Goal: Information Seeking & Learning: Learn about a topic

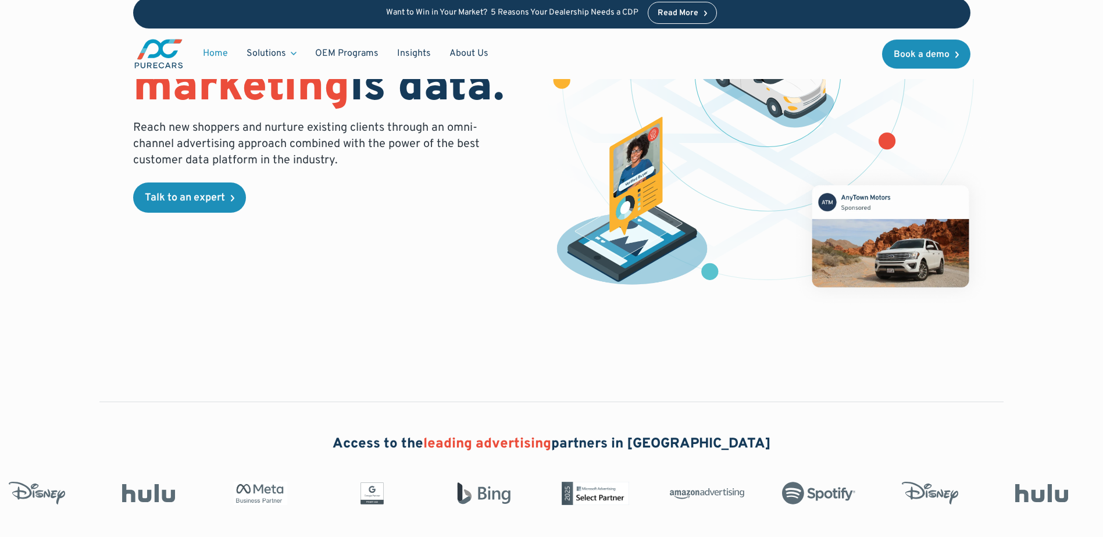
scroll to position [310, 0]
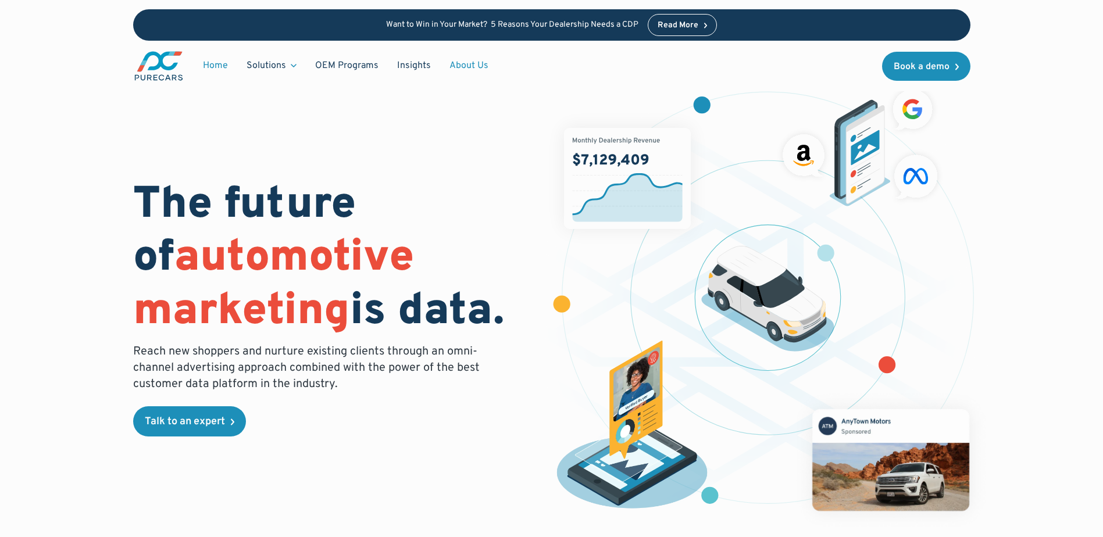
click at [463, 61] on link "About Us" at bounding box center [469, 66] width 58 height 22
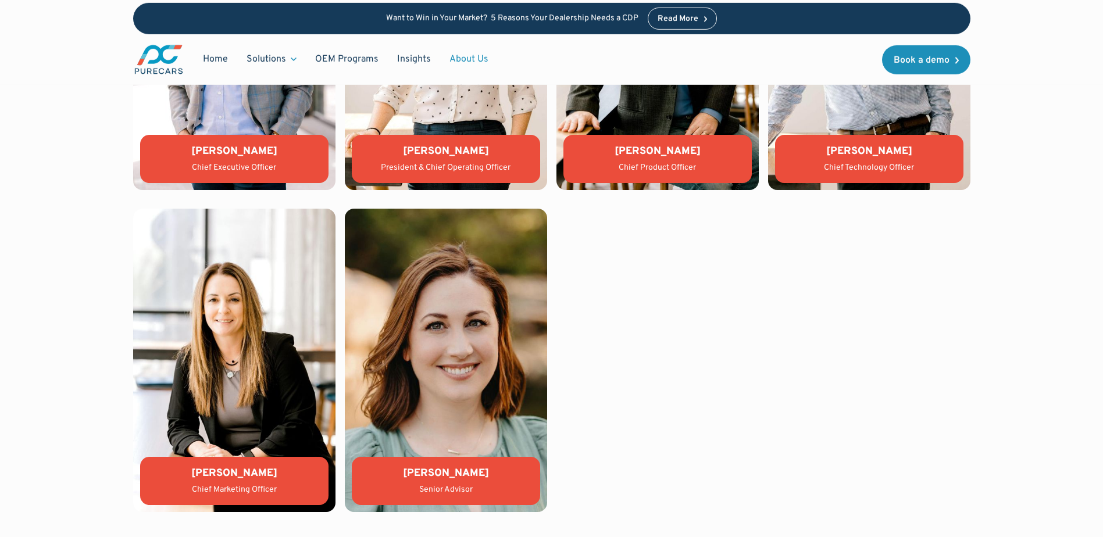
scroll to position [2714, 0]
